Goal: Find specific page/section: Find specific page/section

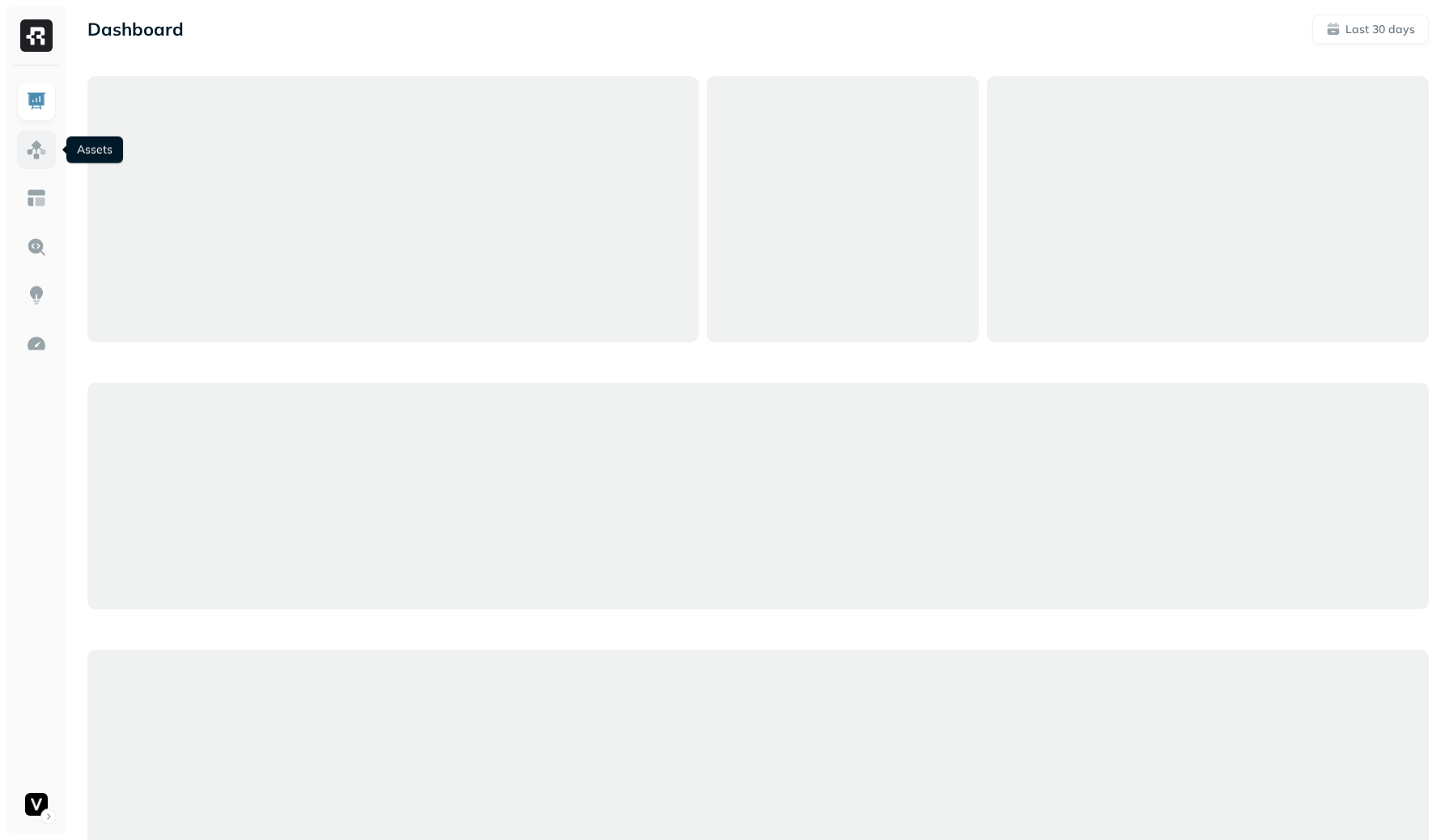
click at [43, 139] on img at bounding box center [36, 149] width 21 height 21
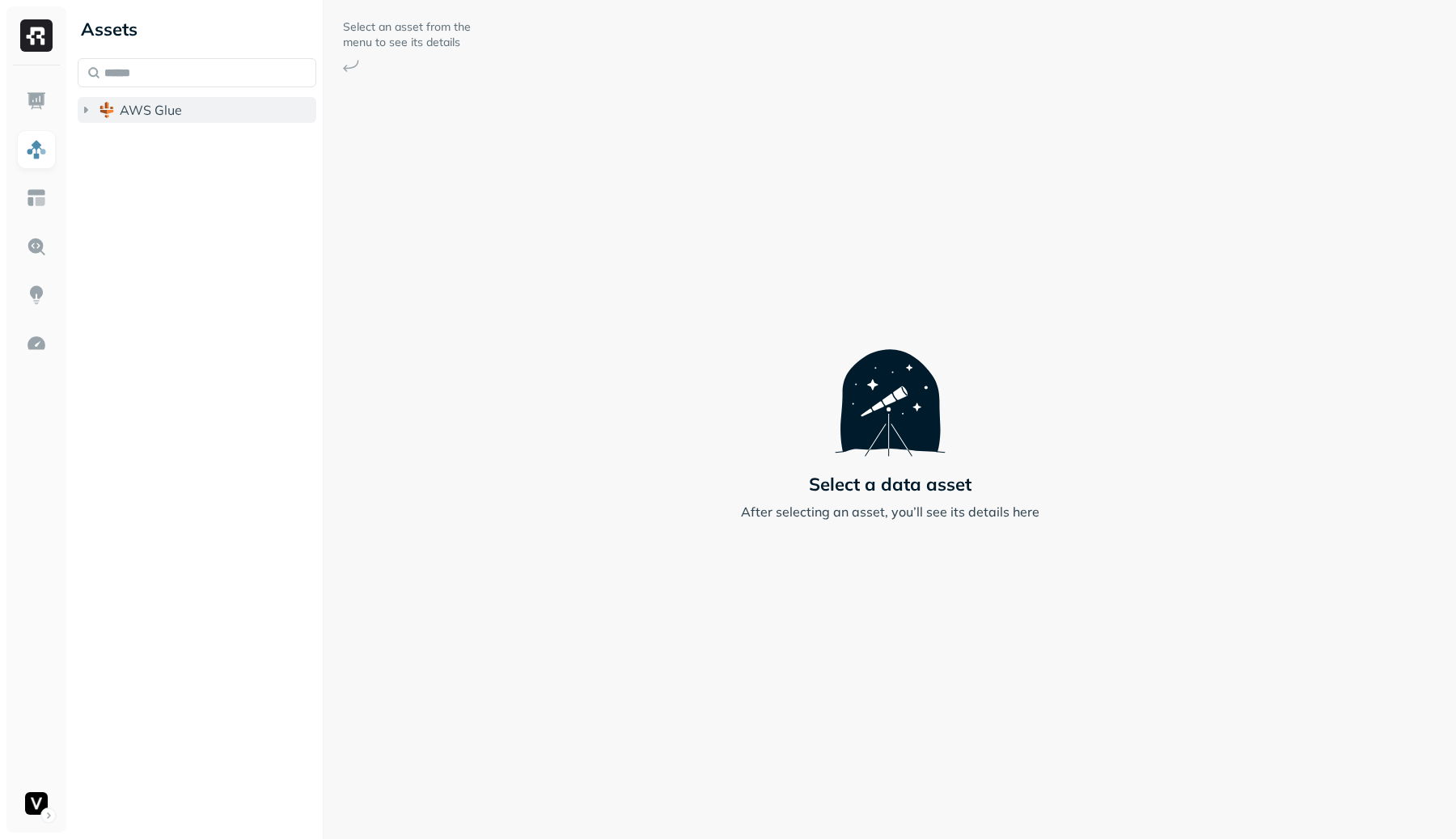
drag, startPoint x: 84, startPoint y: 126, endPoint x: 181, endPoint y: 110, distance: 98.3
click at [181, 110] on button "AWS Glue" at bounding box center [197, 110] width 239 height 26
click at [180, 135] on span "adn_lakehouse_bronze" at bounding box center [205, 140] width 139 height 16
click at [30, 781] on ul at bounding box center [36, 452] width 41 height 741
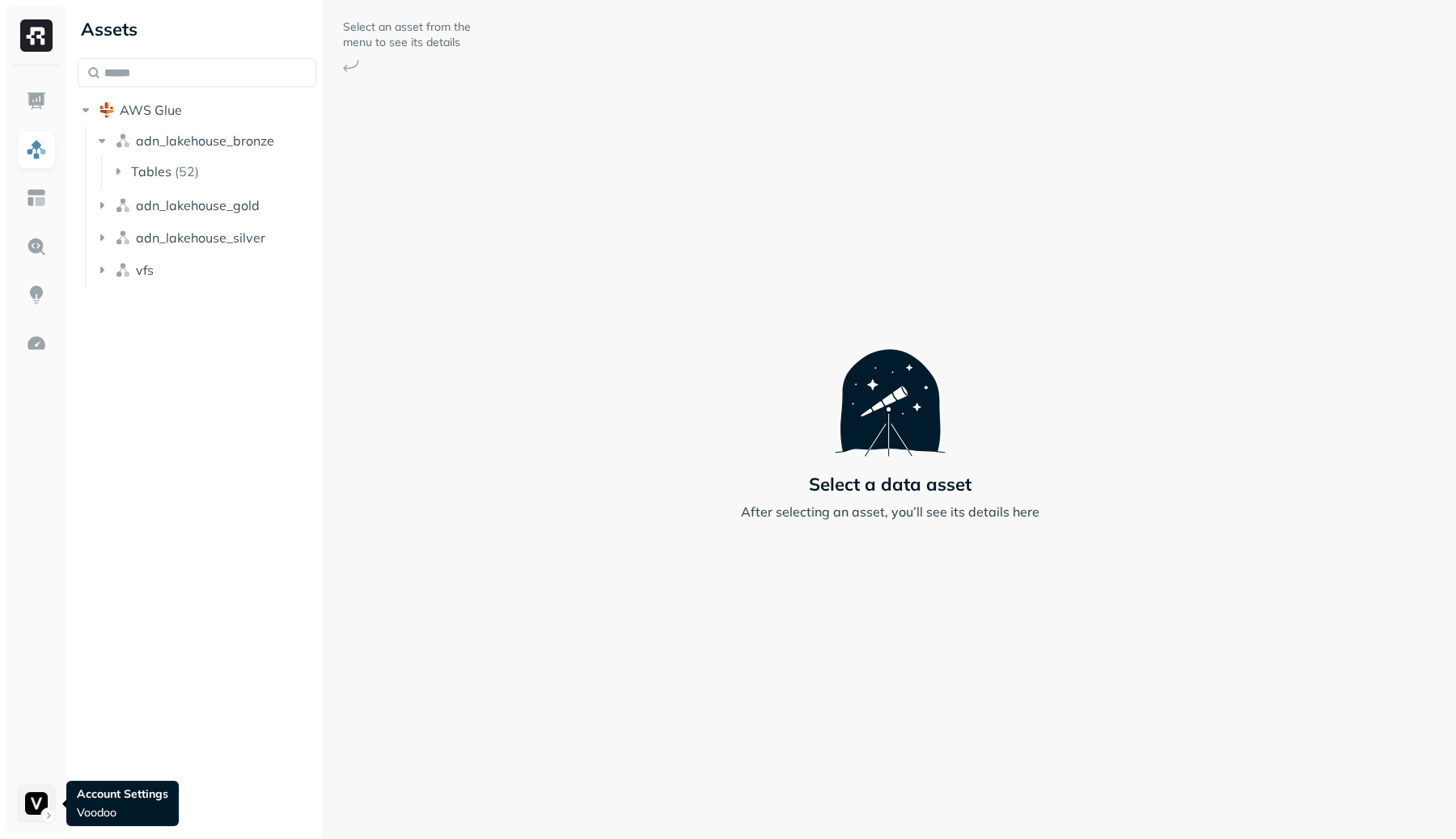
click at [35, 793] on html "Assets AWS Glue adn_lakehouse_bronze Tables ( 52 ) adn_lakehouse_gold adn_lakeh…" at bounding box center [728, 420] width 1456 height 839
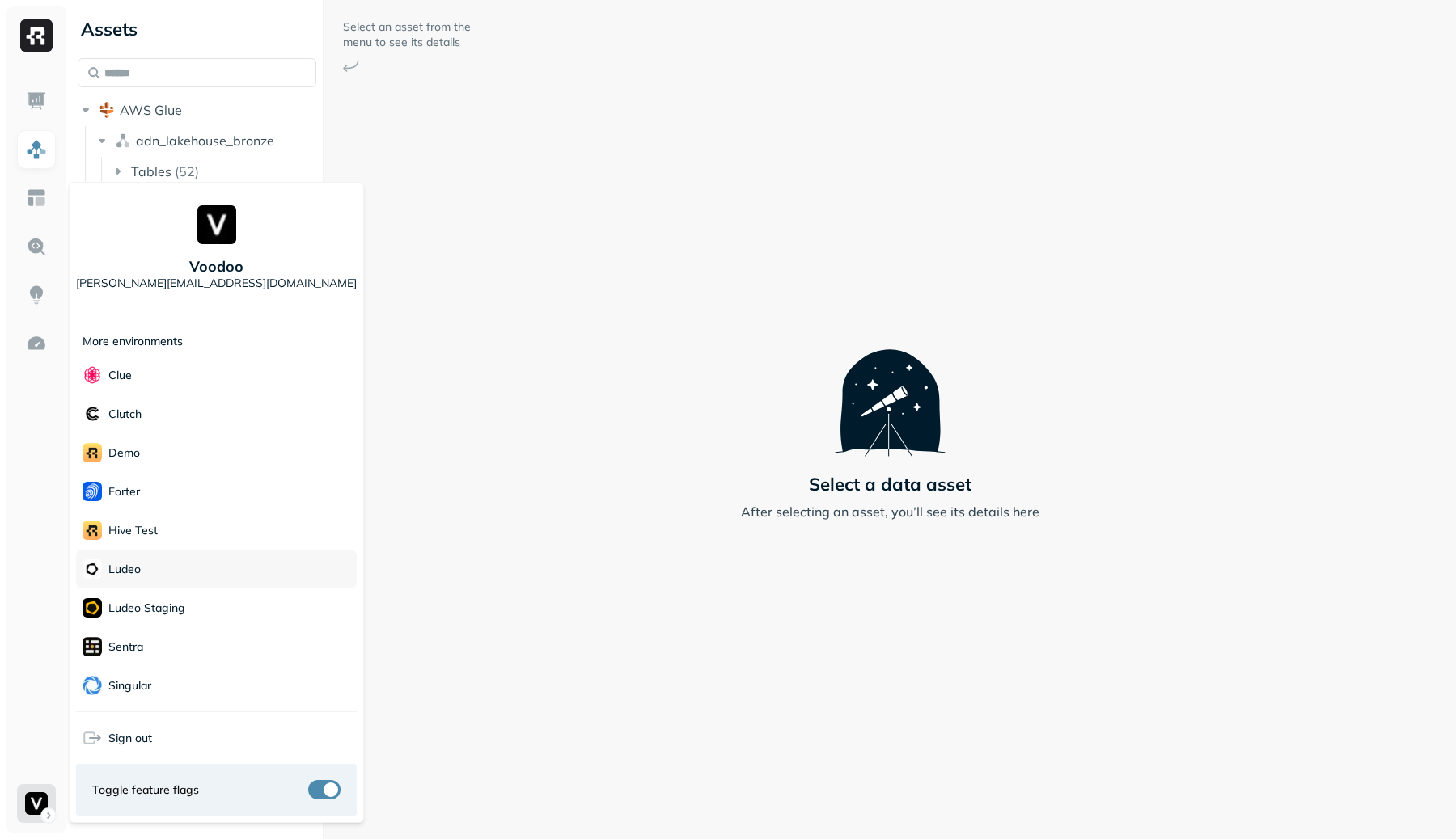
click at [162, 550] on div "Ludeo" at bounding box center [216, 569] width 281 height 39
